Goal: Information Seeking & Learning: Check status

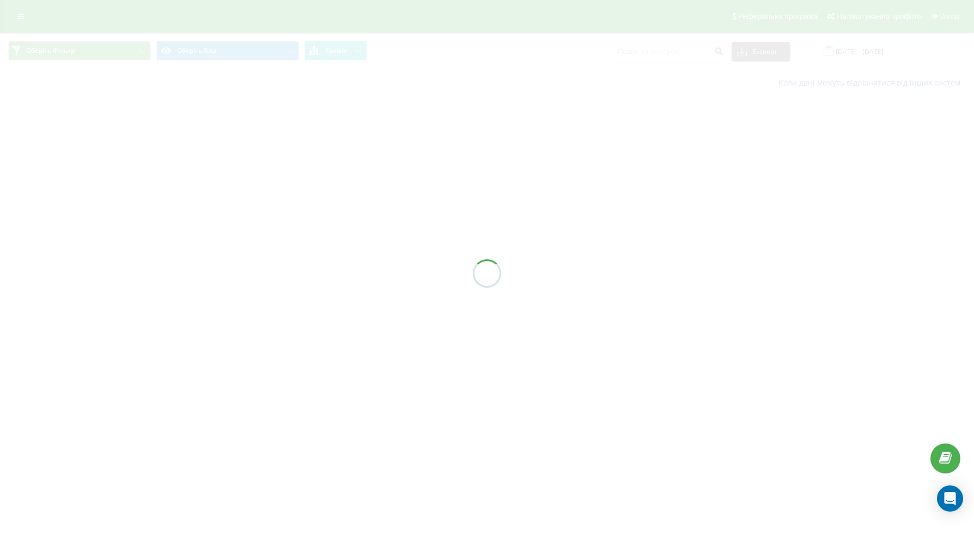
click at [675, 59] on div at bounding box center [487, 273] width 974 height 547
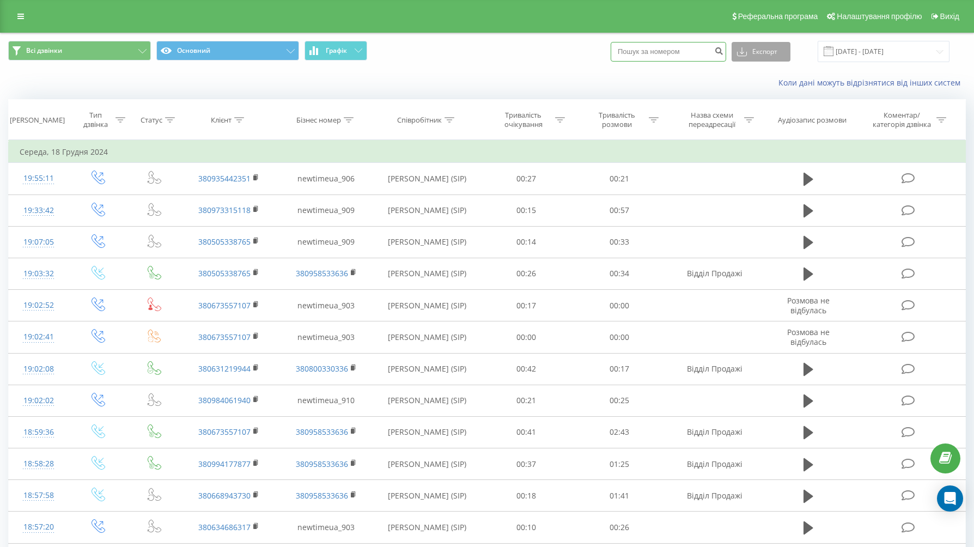
drag, startPoint x: 678, startPoint y: 56, endPoint x: 772, endPoint y: 57, distance: 93.7
click at [681, 56] on input at bounding box center [668, 52] width 115 height 20
paste input "097 051 94 13"
type input "097 051 94 13"
click at [724, 51] on button "submit" at bounding box center [718, 52] width 15 height 20
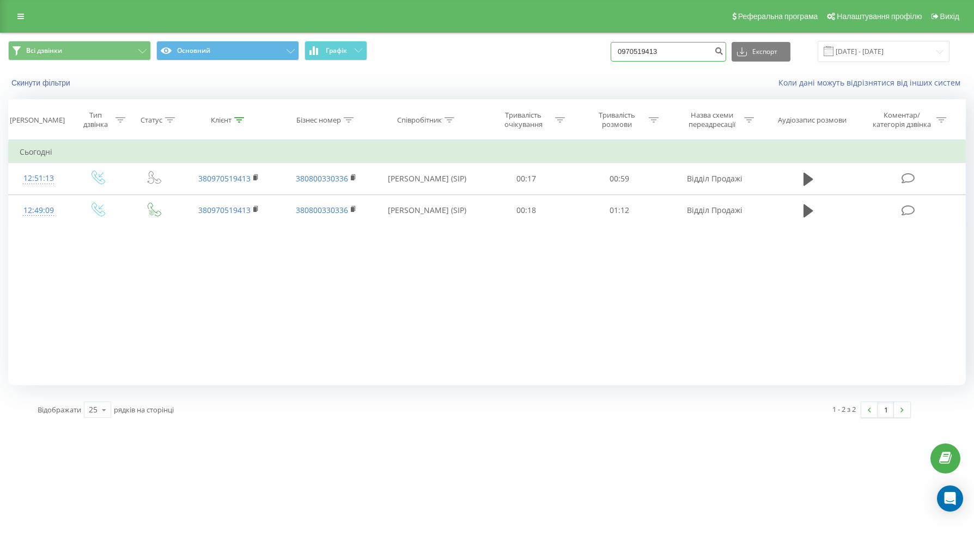
click at [675, 51] on input "0970519413" at bounding box center [668, 52] width 115 height 20
paste input "097 051 94 13"
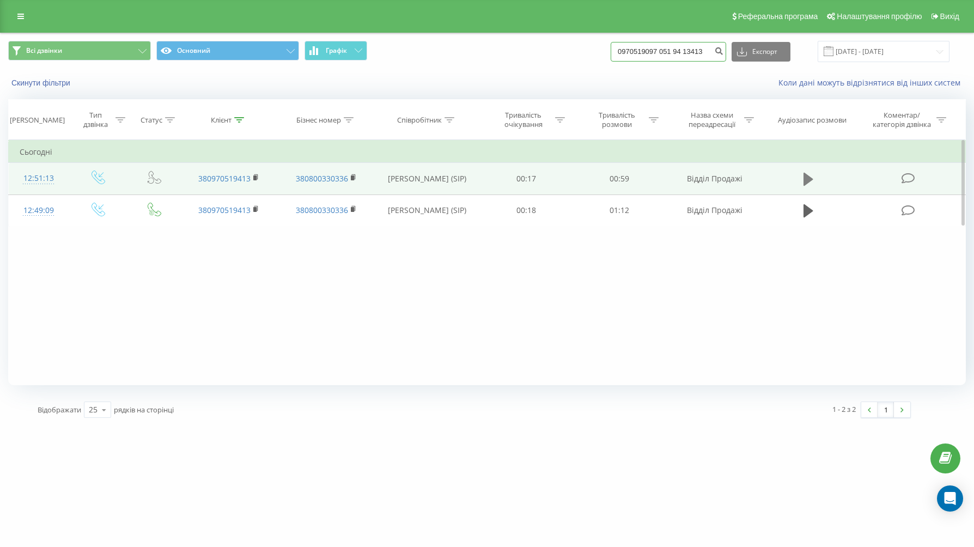
type input "0970519097 051 94 13413"
click at [807, 176] on icon at bounding box center [808, 179] width 10 height 13
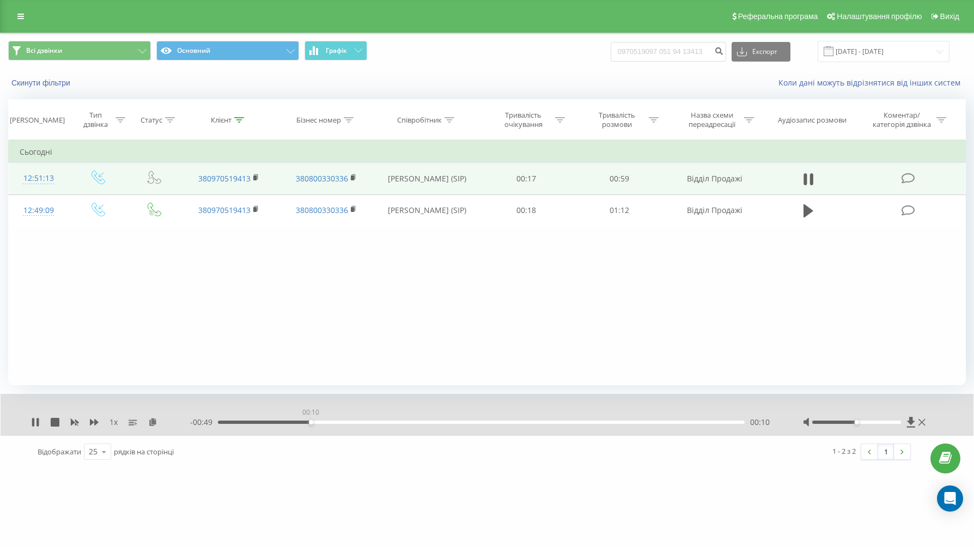
click at [311, 421] on div "00:10" at bounding box center [481, 422] width 527 height 3
